Goal: Task Accomplishment & Management: Complete application form

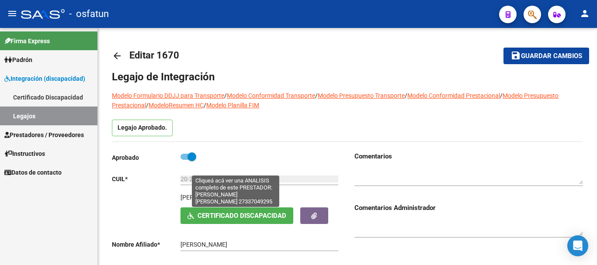
scroll to position [262, 0]
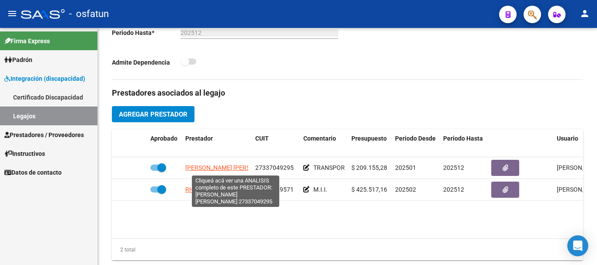
click at [203, 166] on span "[PERSON_NAME] [PERSON_NAME]" at bounding box center [232, 167] width 95 height 7
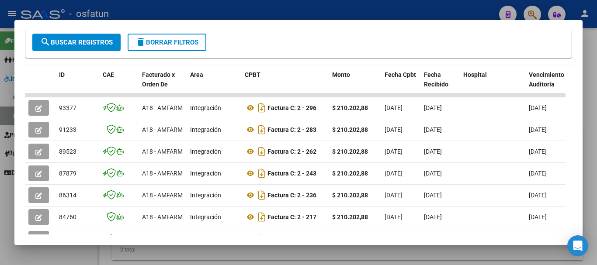
scroll to position [175, 0]
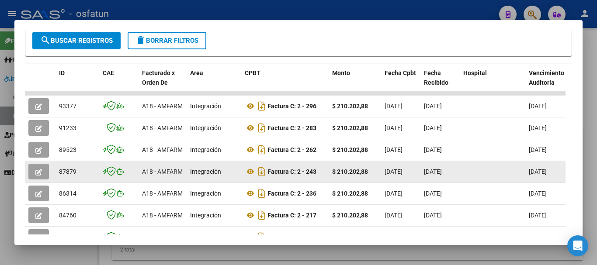
click at [35, 174] on button "button" at bounding box center [38, 172] width 21 height 16
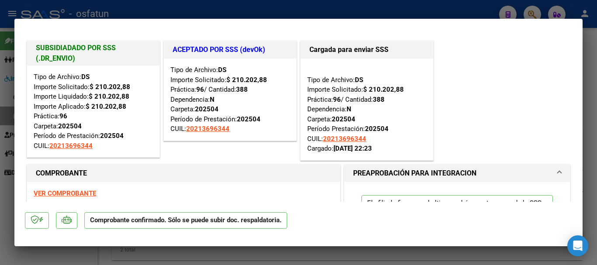
type input "$ 0,00"
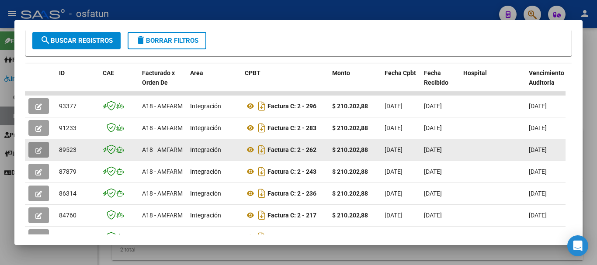
click at [38, 149] on button "button" at bounding box center [38, 150] width 21 height 16
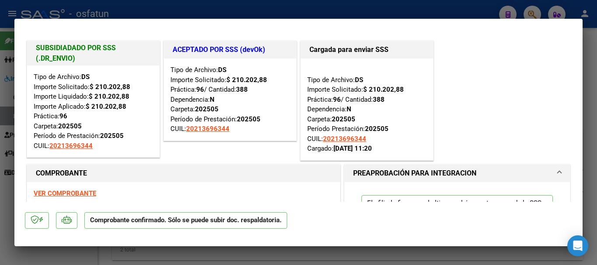
type input "$ 0,00"
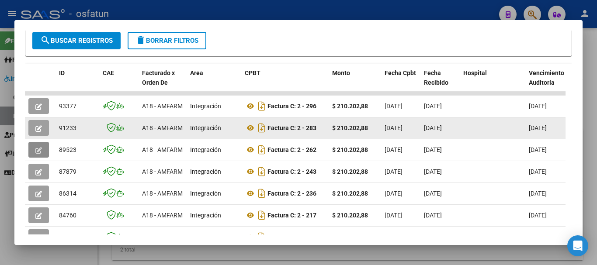
click at [36, 129] on icon "button" at bounding box center [38, 128] width 7 height 7
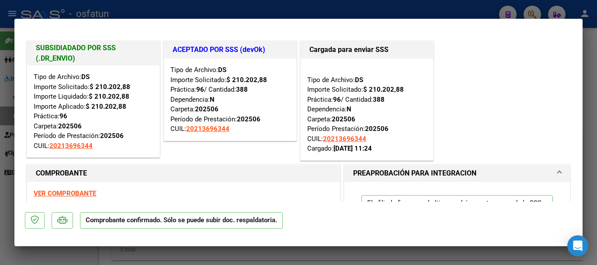
type input "$ 0,00"
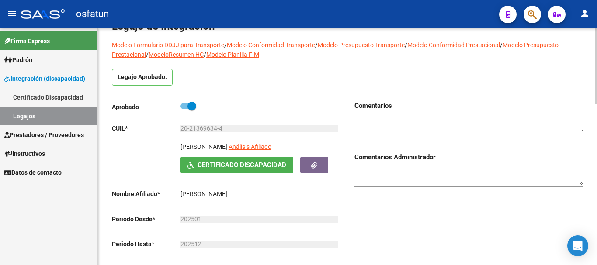
scroll to position [0, 0]
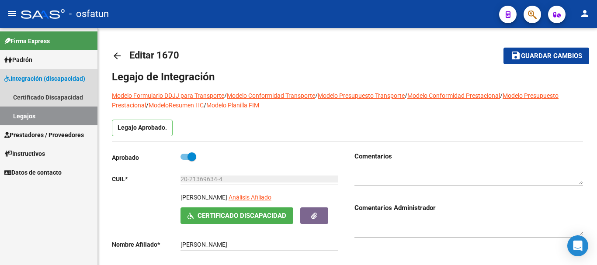
click at [65, 118] on link "Legajos" at bounding box center [48, 116] width 97 height 19
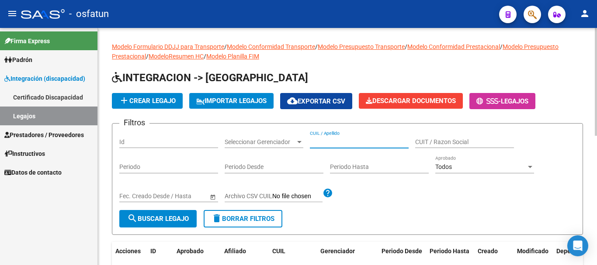
click at [343, 146] on input "CUIL / Apellido" at bounding box center [359, 142] width 99 height 7
type input "[PERSON_NAME]"
click at [169, 222] on span "search Buscar Legajo" at bounding box center [158, 219] width 62 height 8
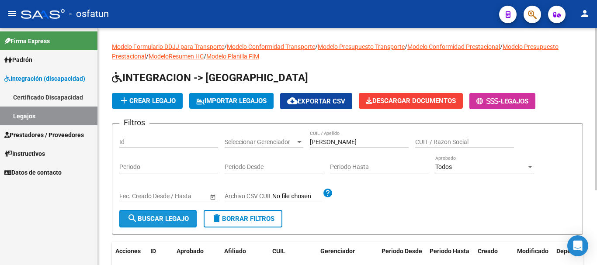
click at [166, 215] on span "search Buscar Legajo" at bounding box center [158, 219] width 62 height 8
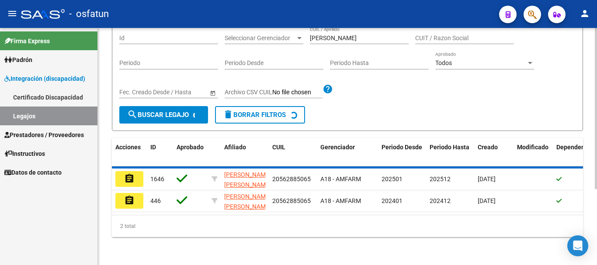
scroll to position [109, 0]
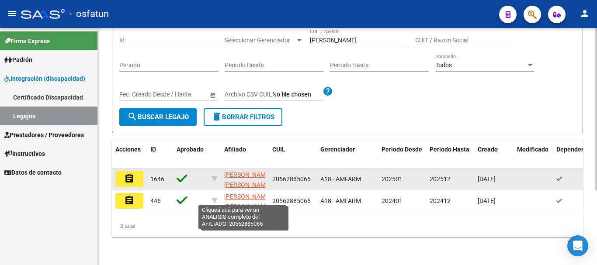
click at [246, 171] on span "[PERSON_NAME] [PERSON_NAME]" at bounding box center [247, 179] width 47 height 17
type textarea "20562885065"
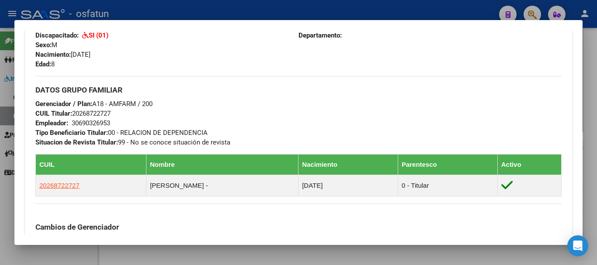
scroll to position [279, 0]
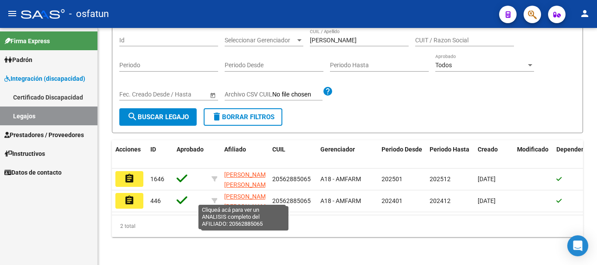
click at [243, 171] on span "[PERSON_NAME] [PERSON_NAME]" at bounding box center [247, 179] width 47 height 17
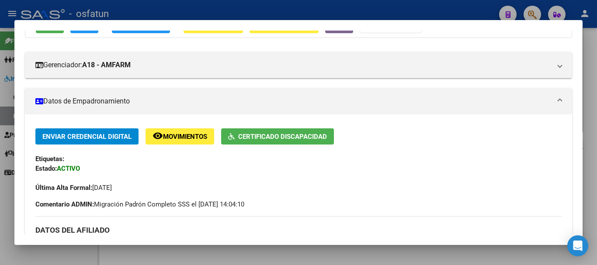
scroll to position [131, 0]
